Goal: Task Accomplishment & Management: Manage account settings

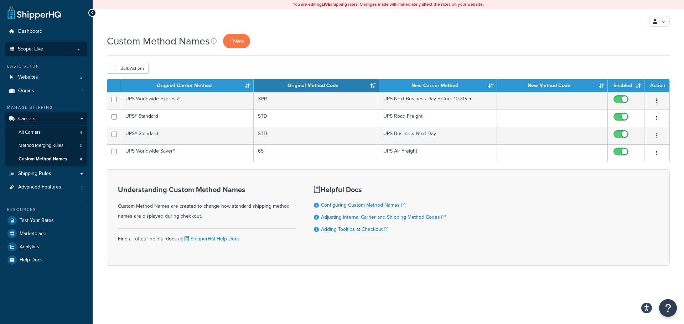
click at [33, 48] on span "Scope: Live" at bounding box center [30, 49] width 25 height 6
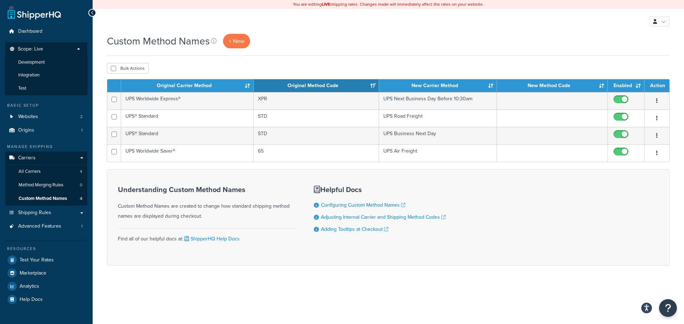
click at [44, 62] on span "Development" at bounding box center [31, 62] width 27 height 6
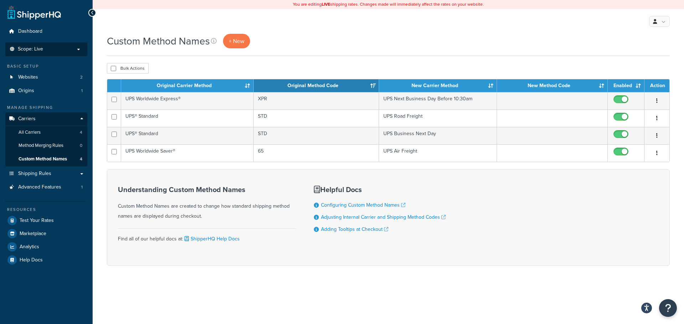
click at [45, 49] on p "Scope: Live" at bounding box center [46, 49] width 75 height 6
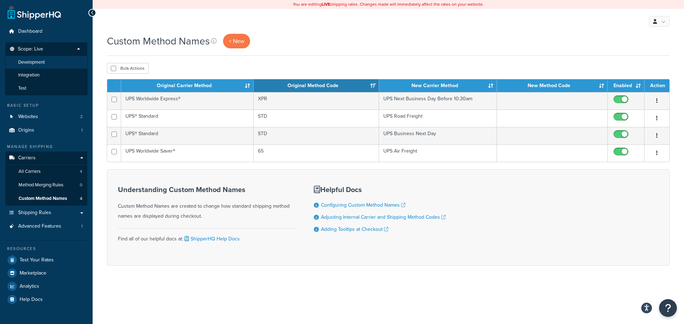
click at [45, 59] on li "Development" at bounding box center [46, 62] width 83 height 13
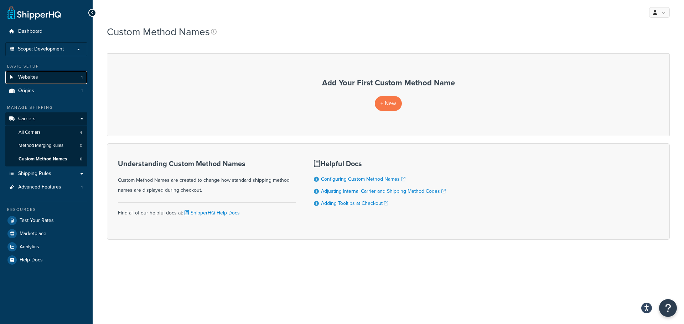
click at [23, 82] on link "Websites 1" at bounding box center [46, 77] width 82 height 13
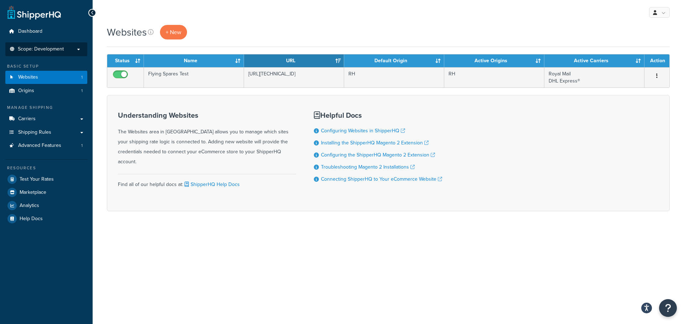
click at [52, 51] on span "Scope: Development" at bounding box center [41, 49] width 46 height 6
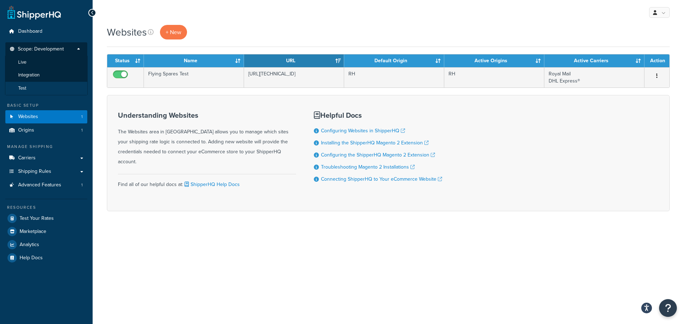
click at [42, 87] on li "Test" at bounding box center [46, 88] width 83 height 13
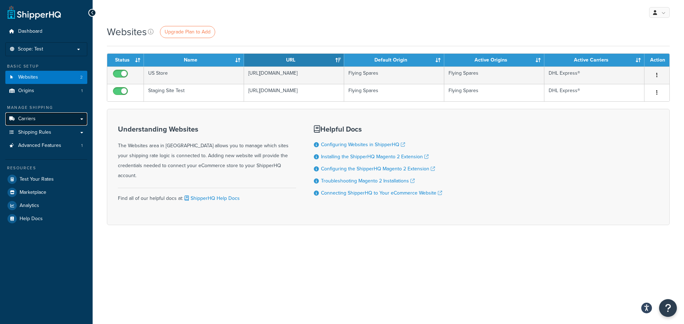
click at [33, 118] on span "Carriers" at bounding box center [26, 119] width 17 height 6
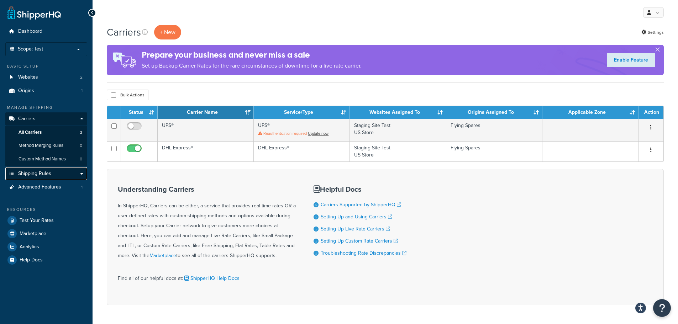
click at [47, 171] on span "Shipping Rules" at bounding box center [34, 174] width 33 height 6
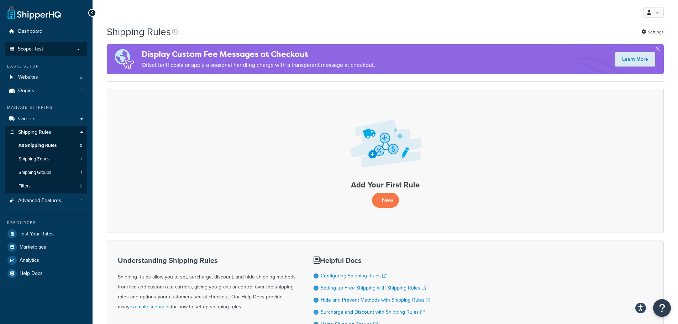
click at [47, 45] on li "Scope: Test Live Development Integration" at bounding box center [46, 49] width 82 height 14
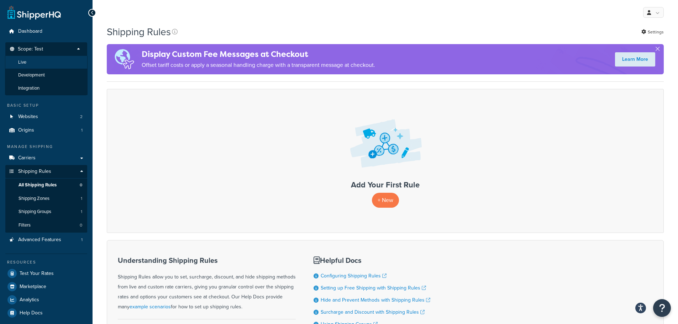
click at [44, 67] on li "Live" at bounding box center [46, 62] width 83 height 13
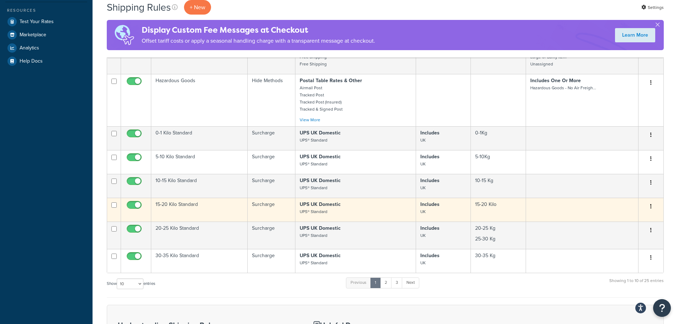
scroll to position [214, 0]
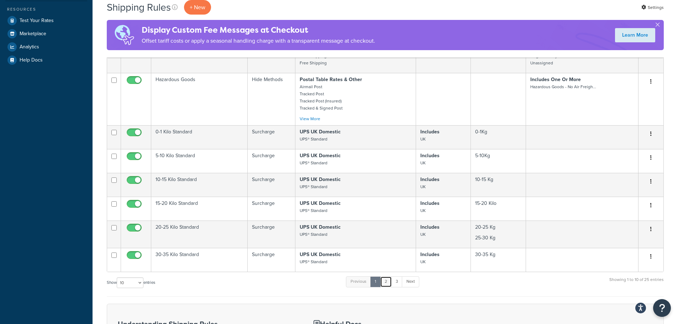
click at [386, 287] on link "2" at bounding box center [386, 282] width 12 height 11
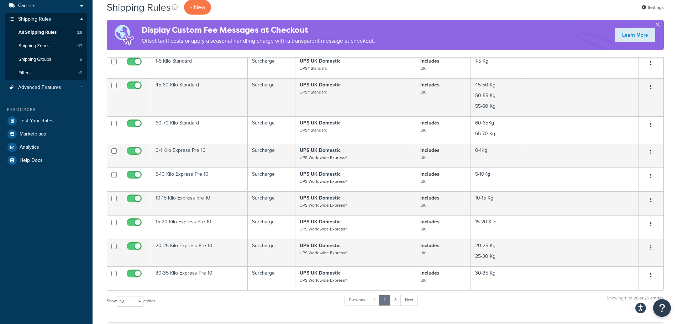
scroll to position [0, 0]
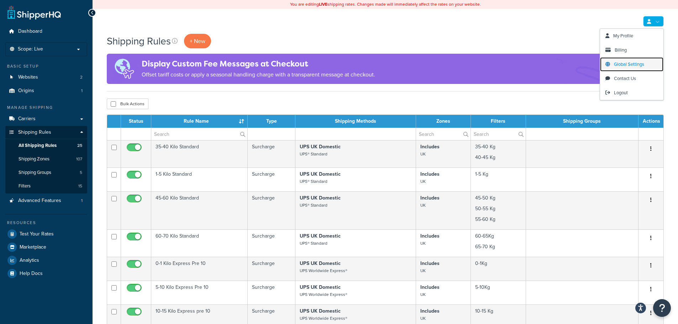
click at [618, 63] on span "Global Settings" at bounding box center [629, 64] width 30 height 7
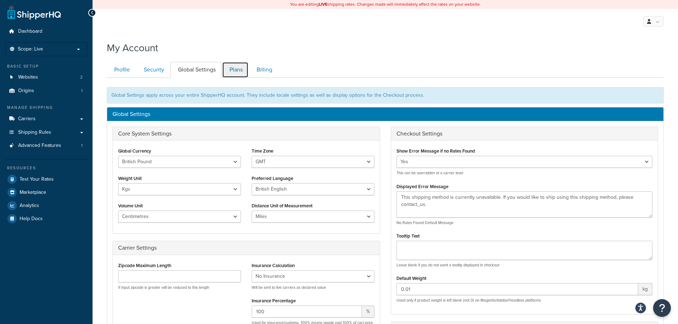
click at [241, 76] on link "Plans" at bounding box center [235, 70] width 26 height 16
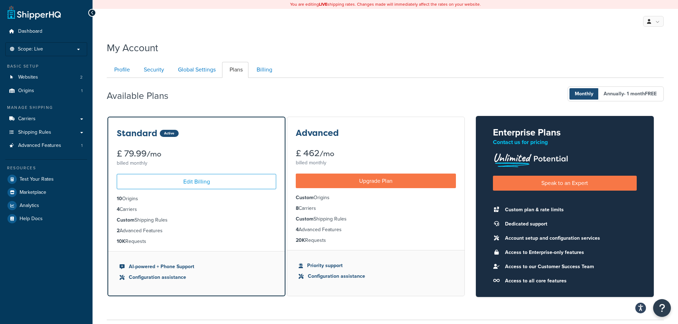
scroll to position [56, 0]
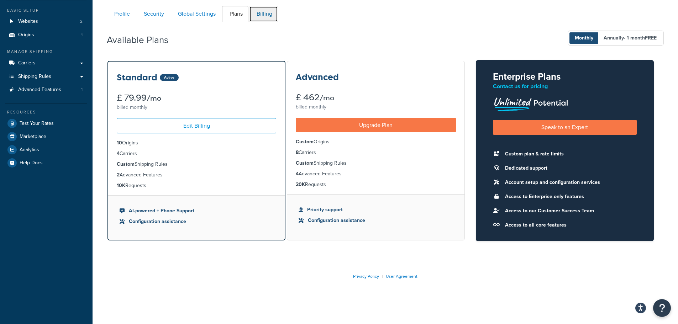
click at [267, 16] on link "Billing" at bounding box center [263, 14] width 29 height 16
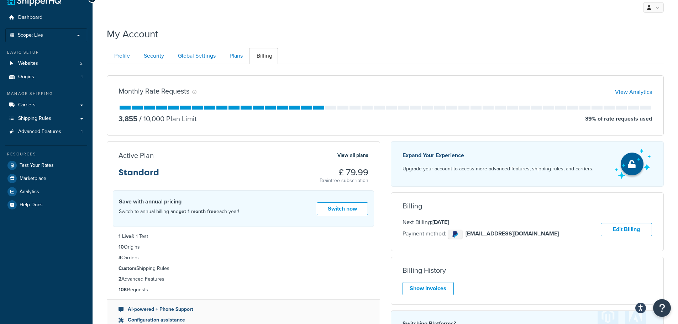
scroll to position [4, 0]
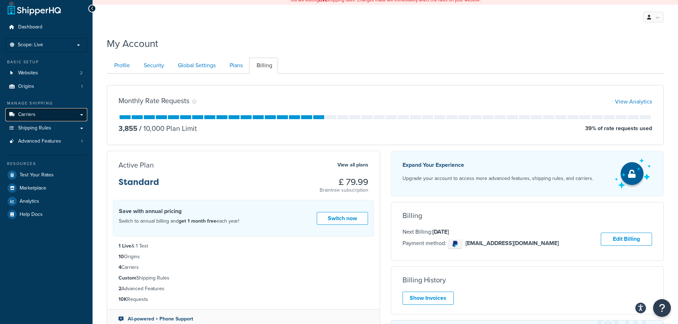
click at [78, 114] on link "Carriers" at bounding box center [46, 114] width 82 height 13
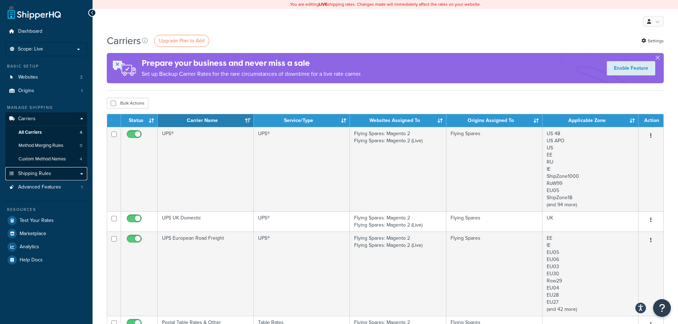
click at [54, 176] on link "Shipping Rules" at bounding box center [46, 173] width 82 height 13
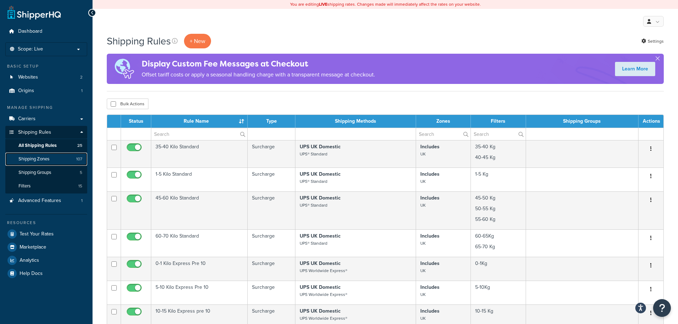
click at [44, 161] on span "Shipping Zones" at bounding box center [34, 159] width 31 height 6
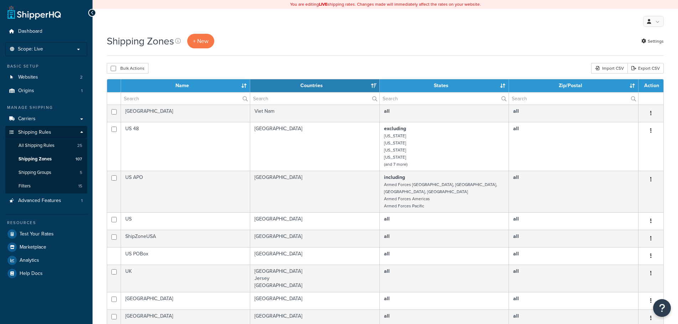
select select "15"
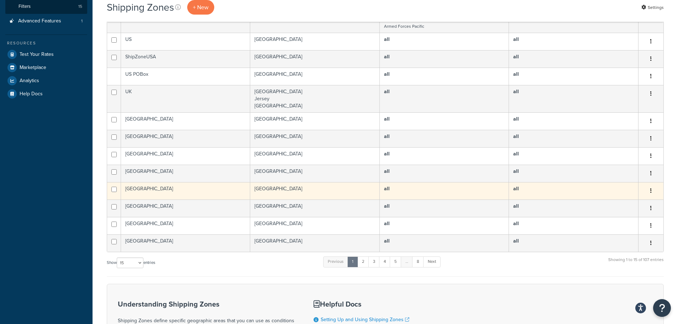
scroll to position [214, 0]
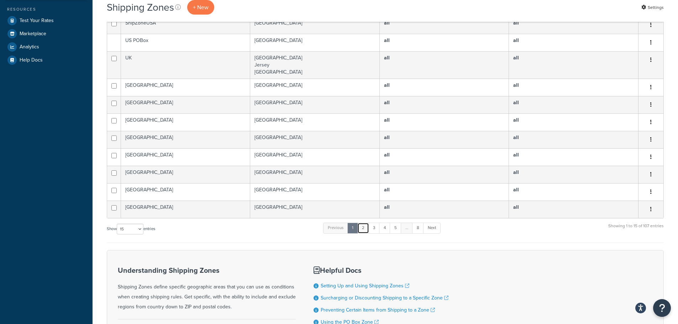
click at [362, 224] on link "2" at bounding box center [364, 228] width 12 height 11
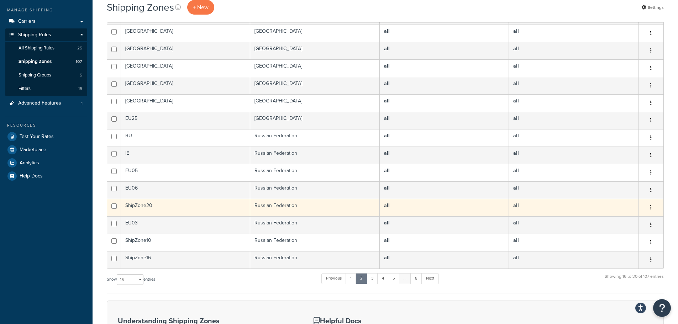
scroll to position [107, 0]
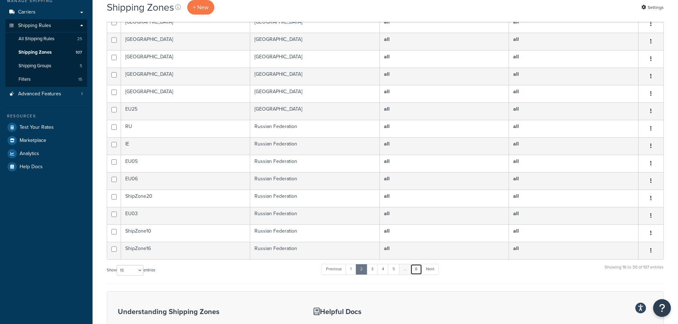
click at [415, 269] on link "8" at bounding box center [417, 269] width 12 height 11
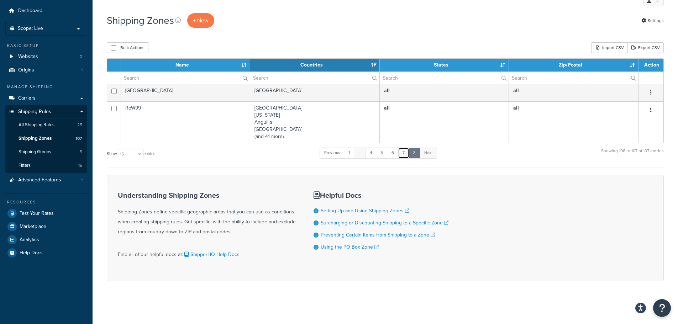
click at [402, 155] on link "7" at bounding box center [403, 153] width 11 height 11
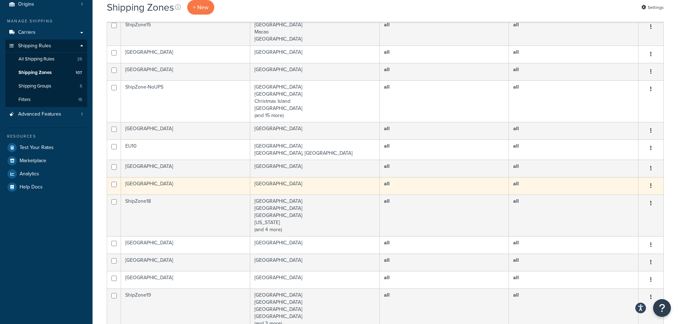
scroll to position [48, 0]
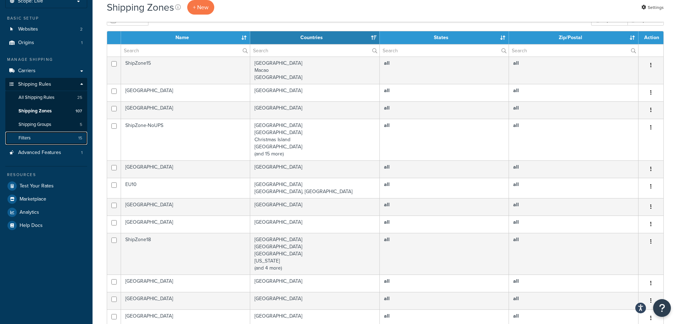
click at [47, 138] on link "Filters 15" at bounding box center [46, 138] width 82 height 13
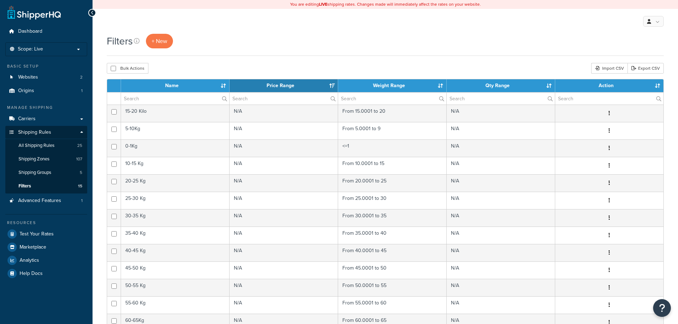
select select "15"
click at [41, 150] on link "All Shipping Rules 25" at bounding box center [46, 145] width 82 height 13
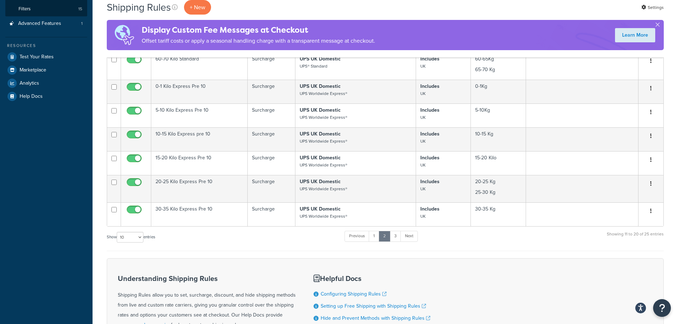
scroll to position [178, 0]
click at [376, 239] on link "1" at bounding box center [374, 235] width 11 height 11
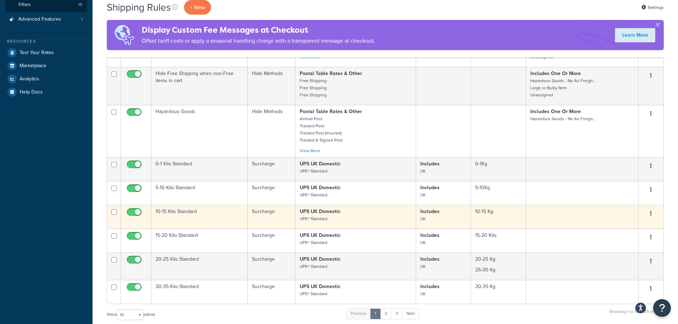
scroll to position [214, 0]
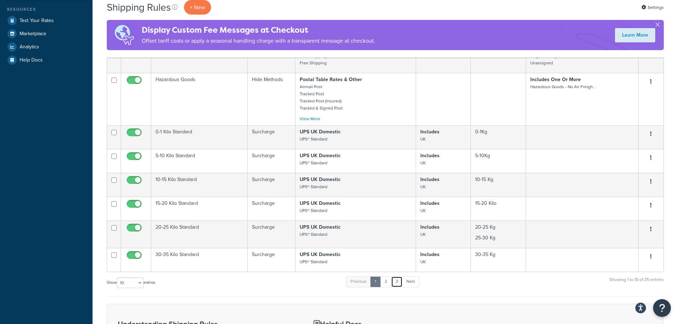
click at [394, 280] on link "3" at bounding box center [396, 282] width 11 height 11
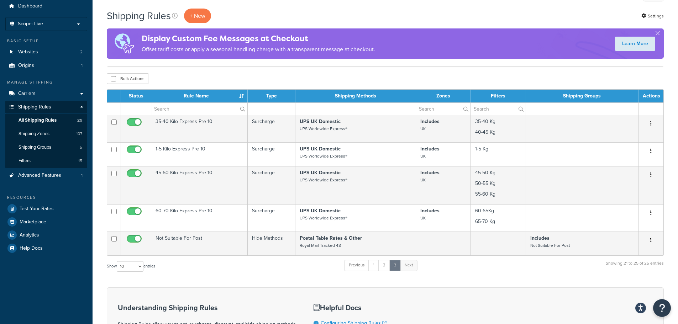
scroll to position [0, 0]
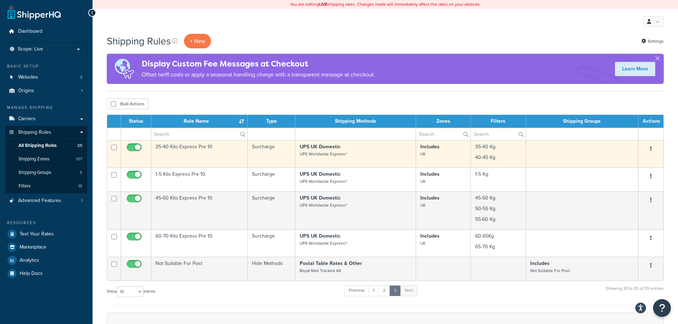
click at [310, 148] on strong "UPS UK Domestic" at bounding box center [320, 146] width 41 height 7
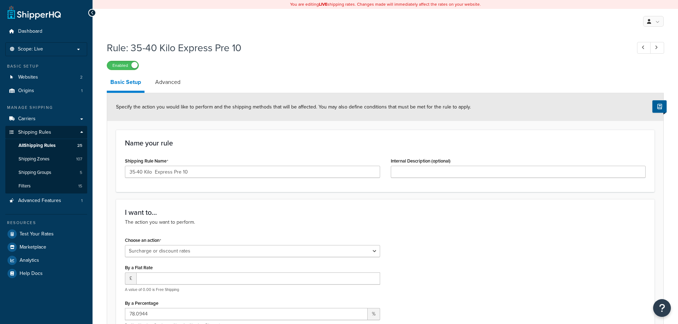
select select "SURCHARGE"
select select "LOCATION"
click at [92, 12] on icon at bounding box center [92, 12] width 3 height 5
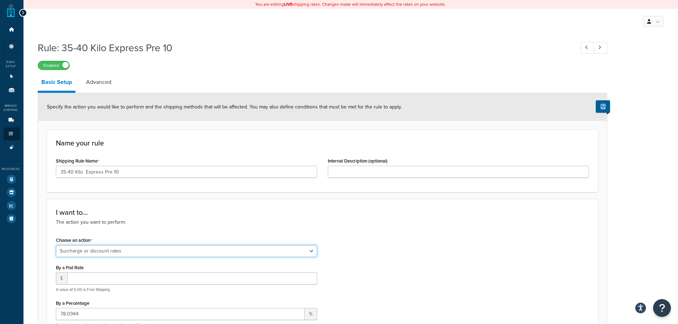
click at [134, 250] on select "Choose an action Override Rates Surcharge or discount rates Hide a shipping met…" at bounding box center [186, 251] width 261 height 12
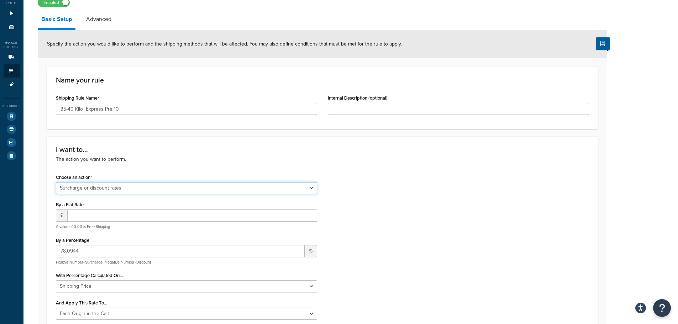
scroll to position [71, 0]
